Goal: Share content: Share content

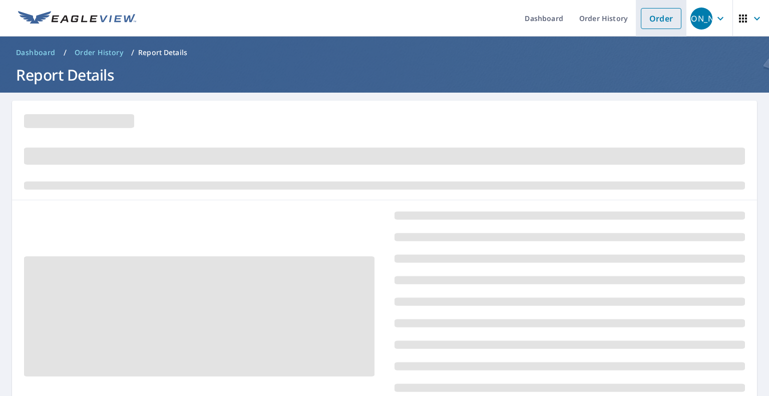
click at [656, 18] on link "Order" at bounding box center [661, 18] width 41 height 21
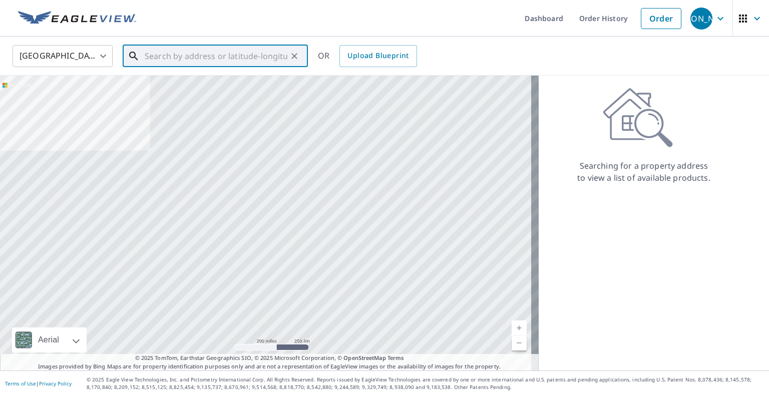
click at [237, 56] on input "text" at bounding box center [216, 56] width 143 height 28
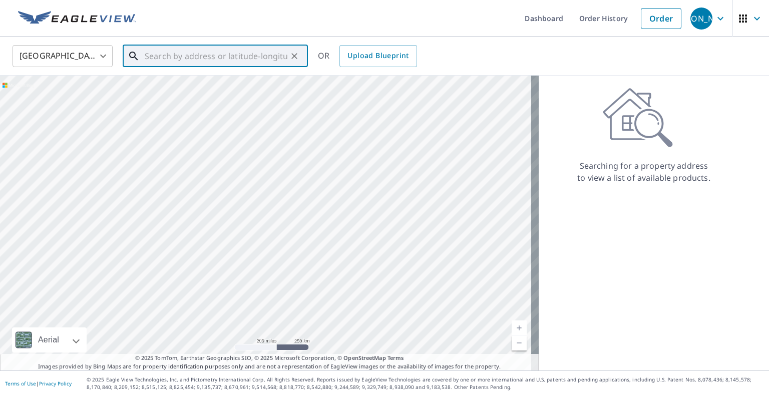
paste input "717 S 10th St Petersburg, IL 62675"
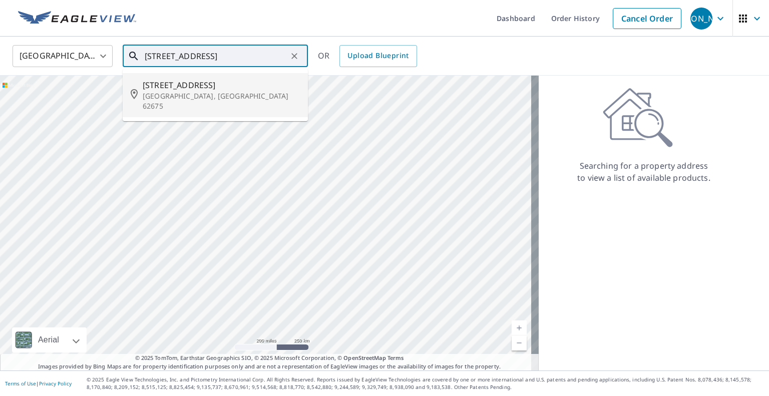
click at [252, 93] on p "Petersburg, IL 62675" at bounding box center [221, 101] width 157 height 20
type input "717 S 10th St Petersburg, IL 62675"
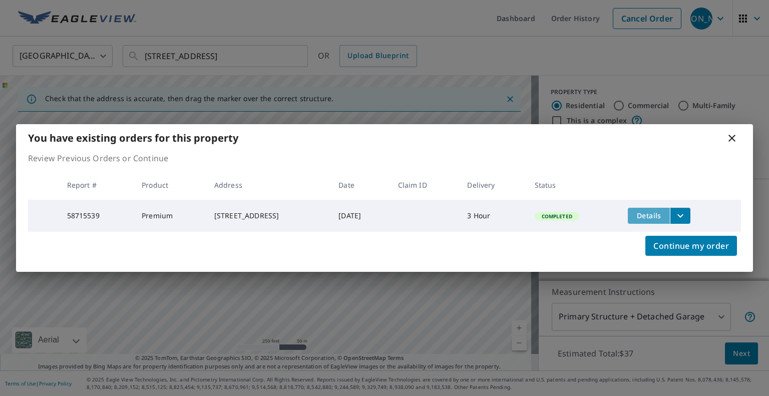
click at [664, 211] on span "Details" at bounding box center [649, 216] width 30 height 10
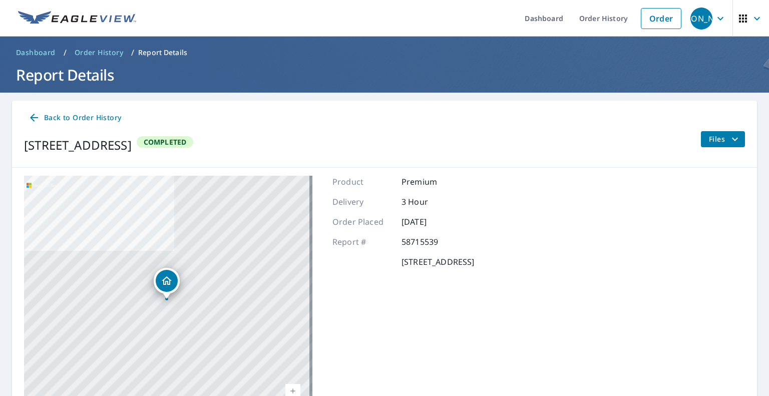
click at [730, 137] on icon "filesDropdownBtn-58715539" at bounding box center [735, 139] width 12 height 12
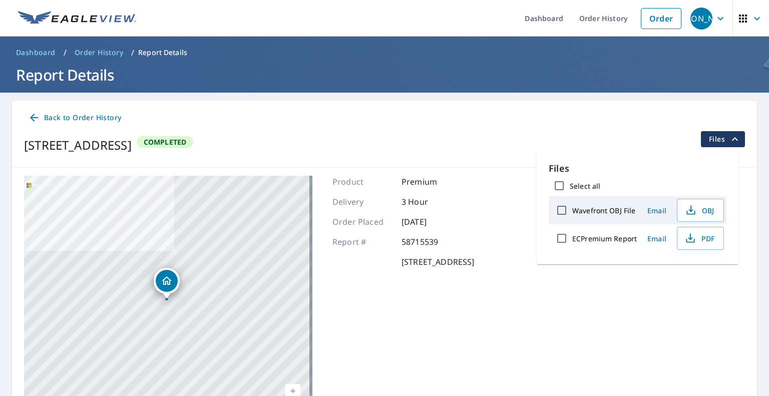
click at [656, 239] on span "Email" at bounding box center [657, 239] width 24 height 10
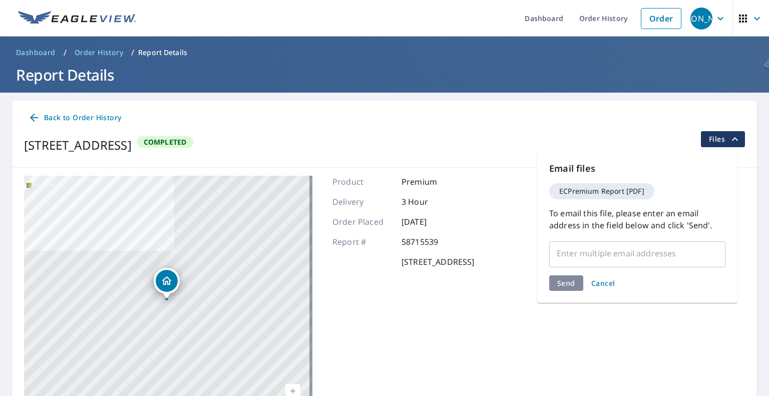
click at [630, 250] on input "text" at bounding box center [630, 253] width 152 height 19
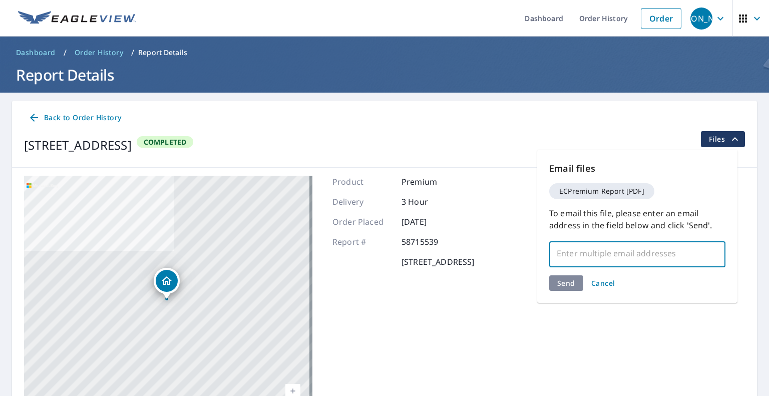
paste input "d123drew_rodgers@icloud.com"
type input "d123drew_rodgers@icloud.com"
click at [573, 282] on div "Send Cancel" at bounding box center [637, 283] width 176 height 16
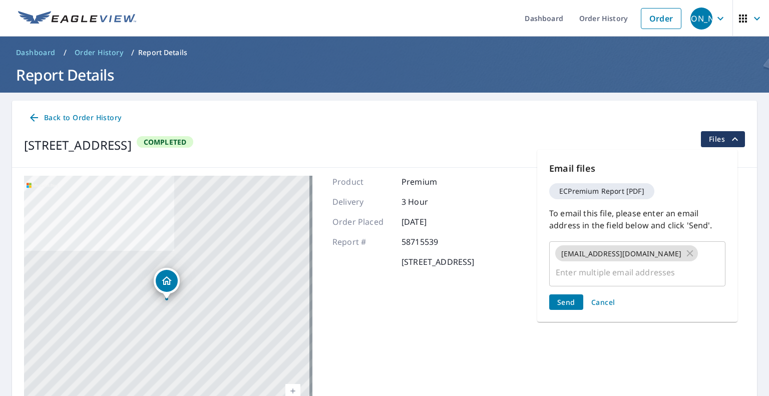
click at [573, 297] on span "Send" at bounding box center [566, 302] width 18 height 10
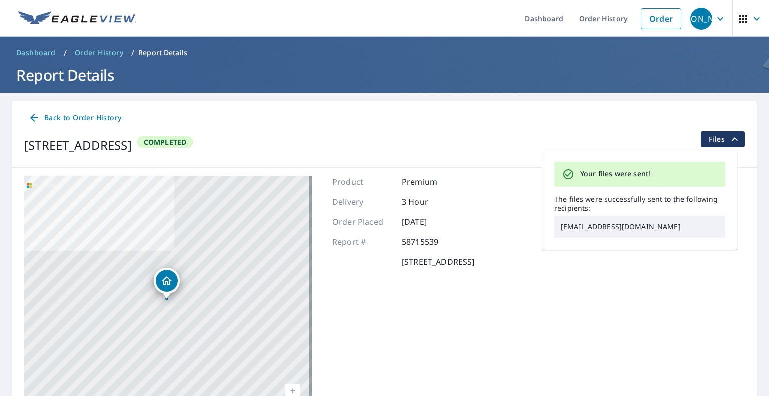
click at [565, 276] on div "717 S 10th St Petersburg, IL 62675 Aerial Road A standard road map Aerial A det…" at bounding box center [384, 301] width 745 height 266
